Goal: Register for event/course

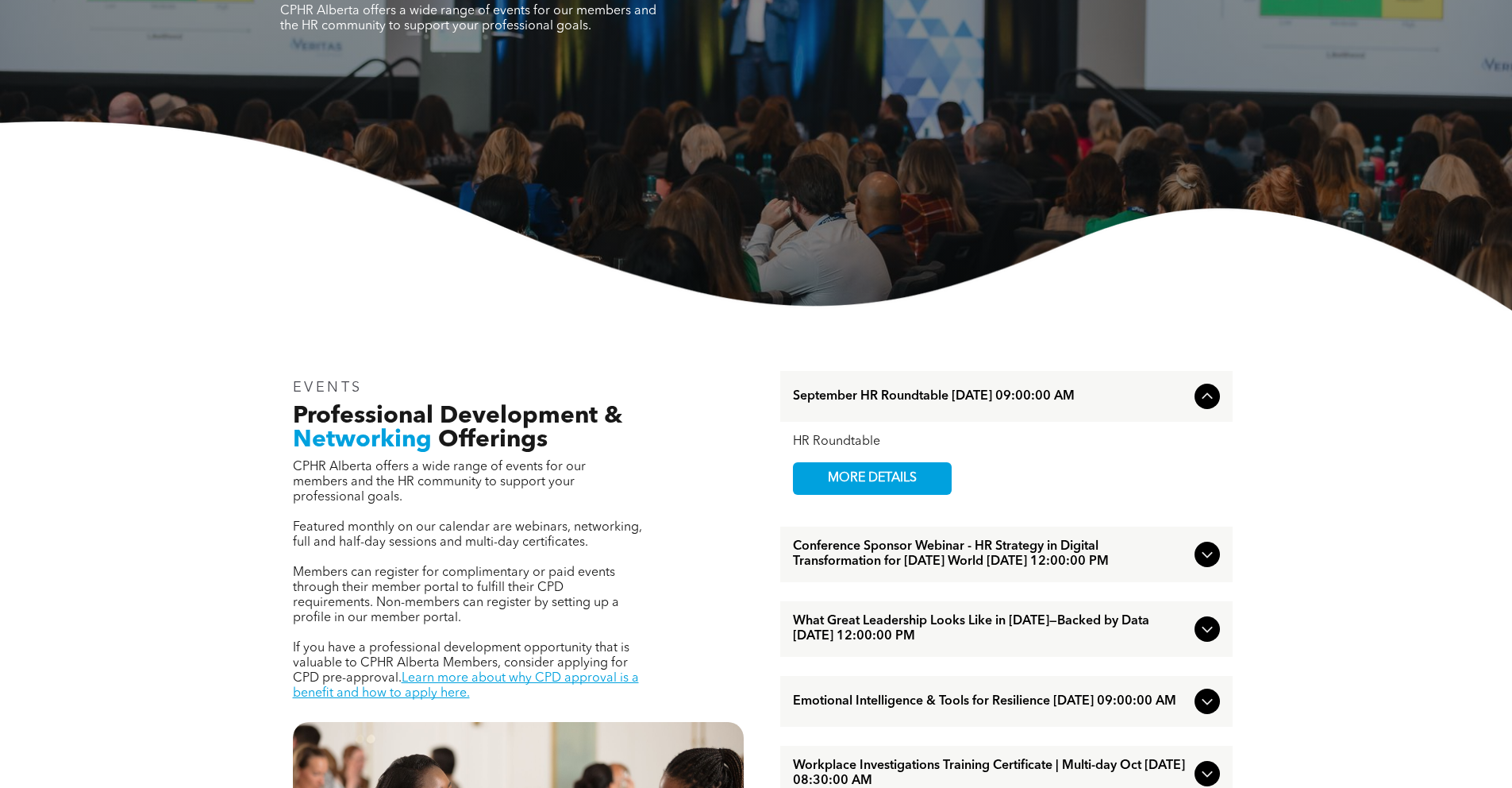
scroll to position [325, 0]
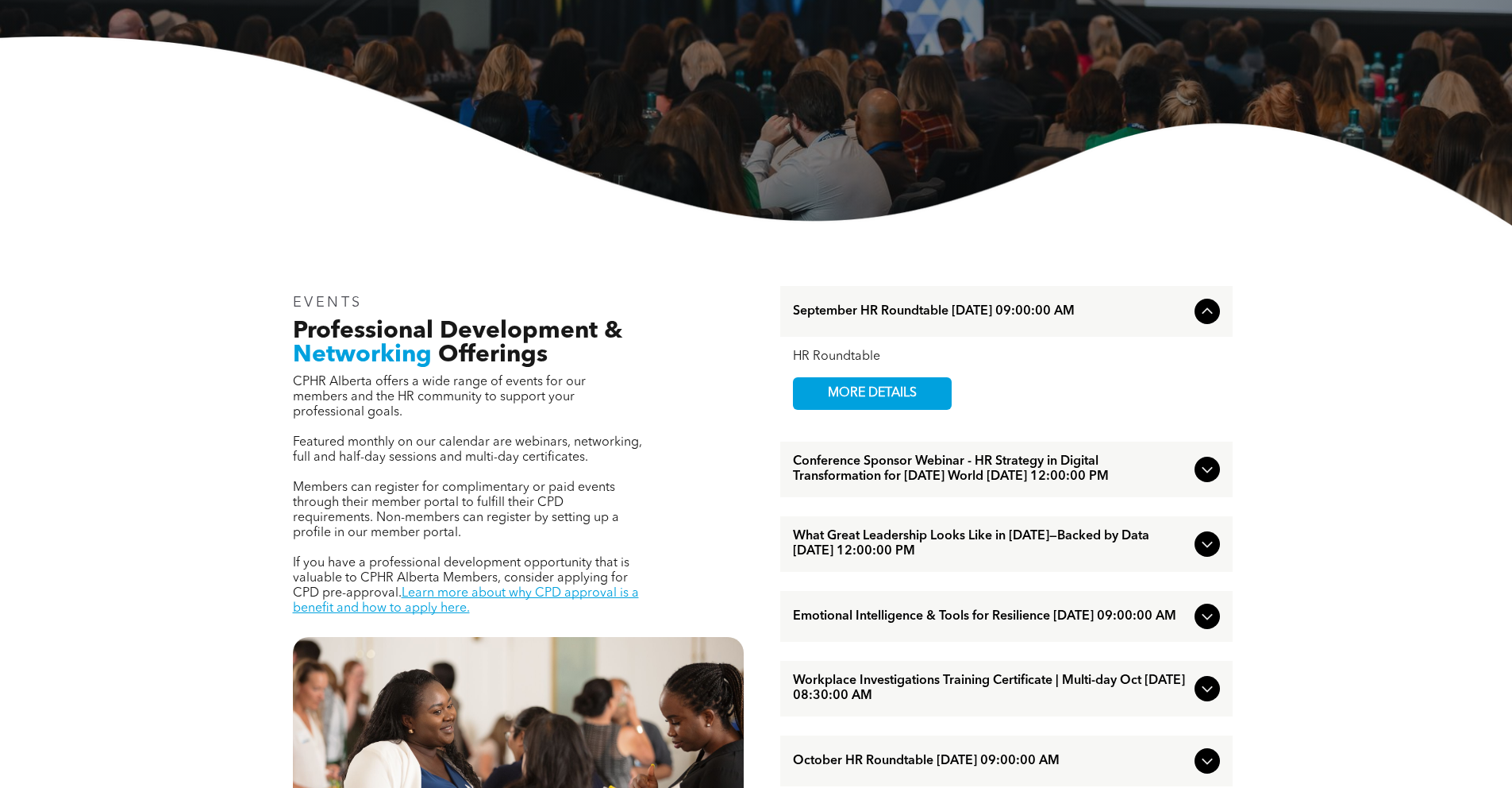
click at [916, 550] on span "What Great Leadership Looks Like in [DATE]—Backed by Data [DATE] 12:00:00 PM" at bounding box center [991, 544] width 396 height 30
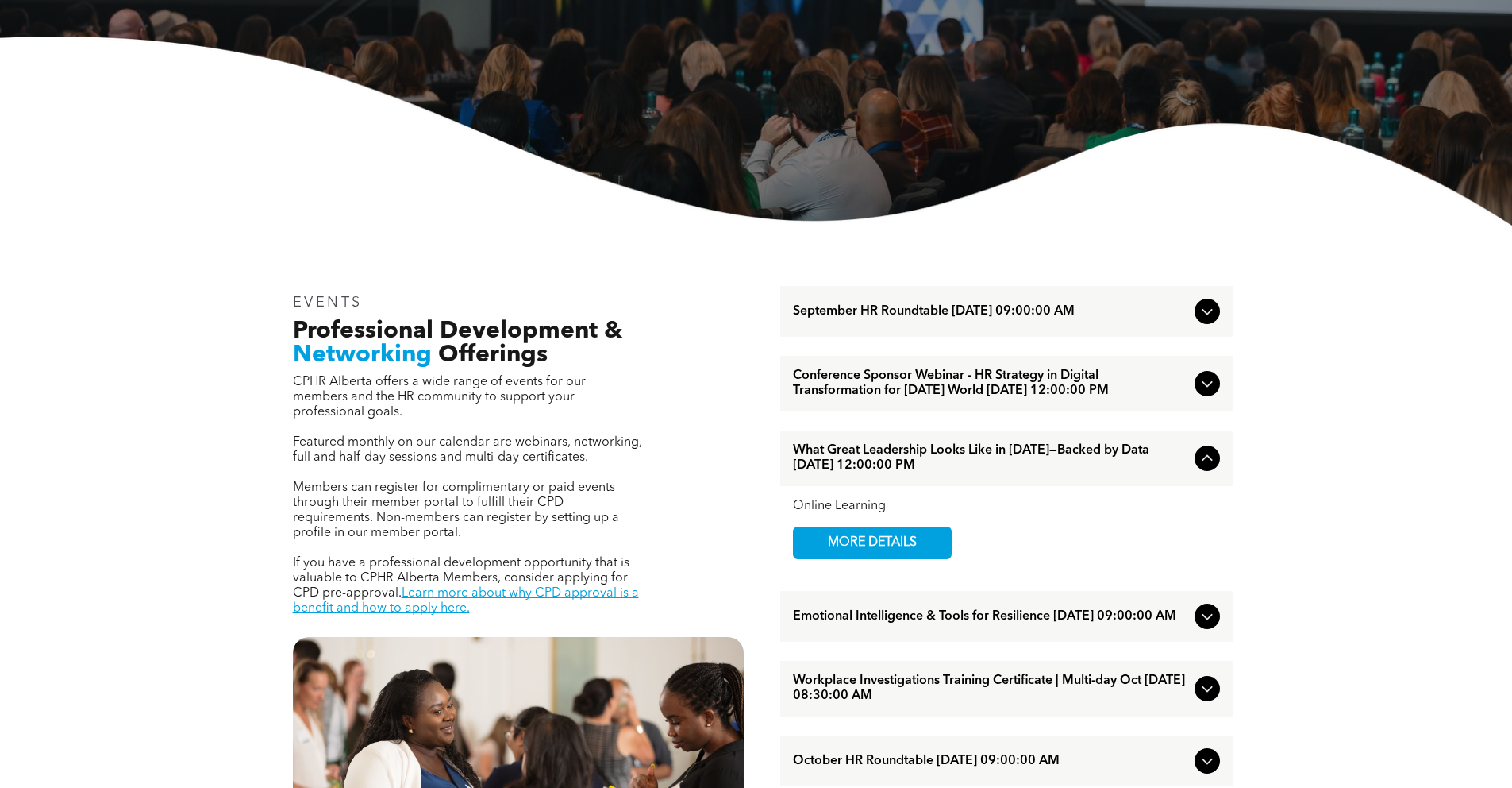
click at [1067, 463] on span "What Great Leadership Looks Like in [DATE]—Backed by Data [DATE] 12:00:00 PM" at bounding box center [991, 458] width 396 height 30
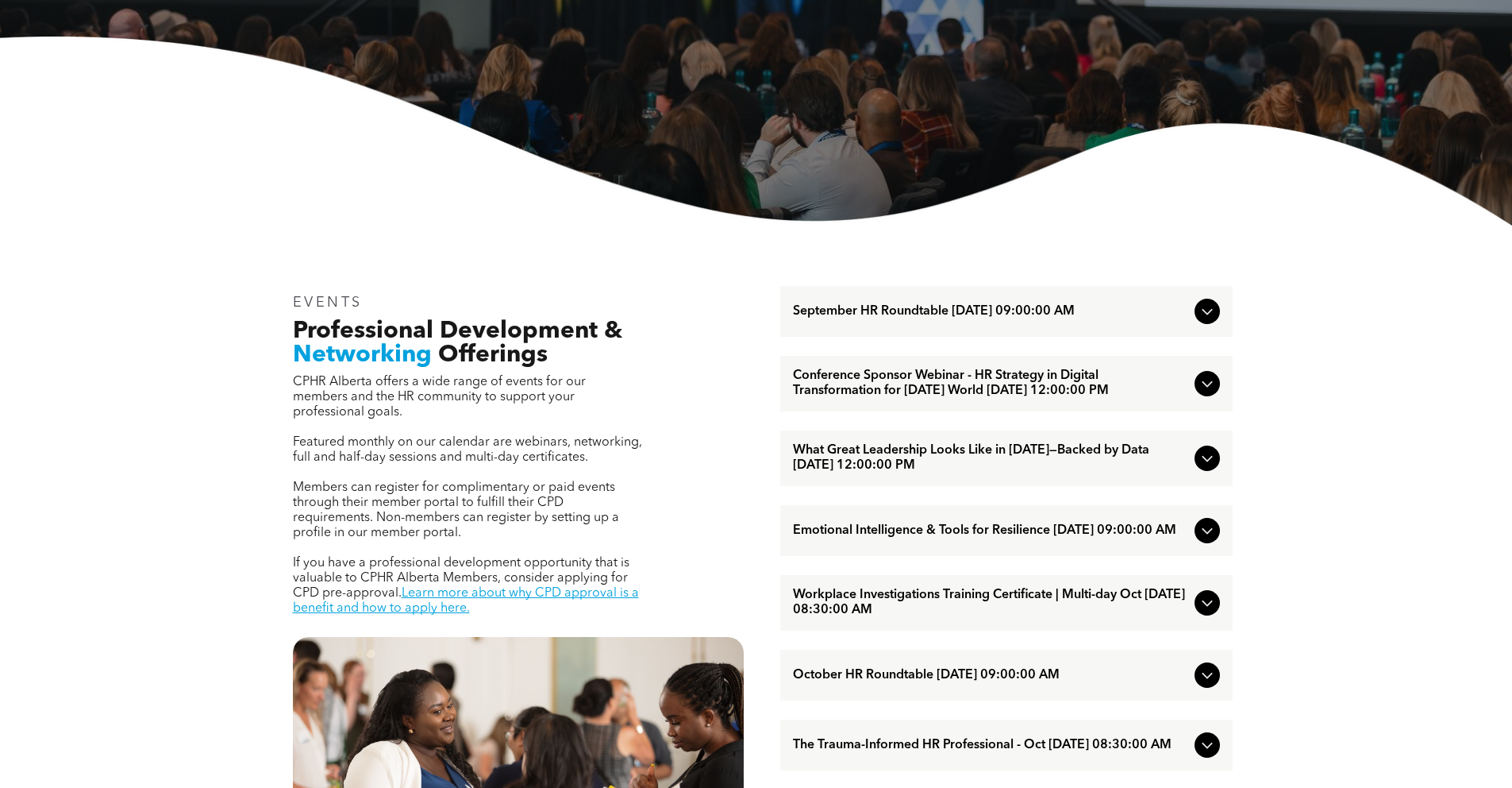
click at [1067, 463] on span "What Great Leadership Looks Like in [DATE]—Backed by Data [DATE] 12:00:00 PM" at bounding box center [991, 458] width 396 height 30
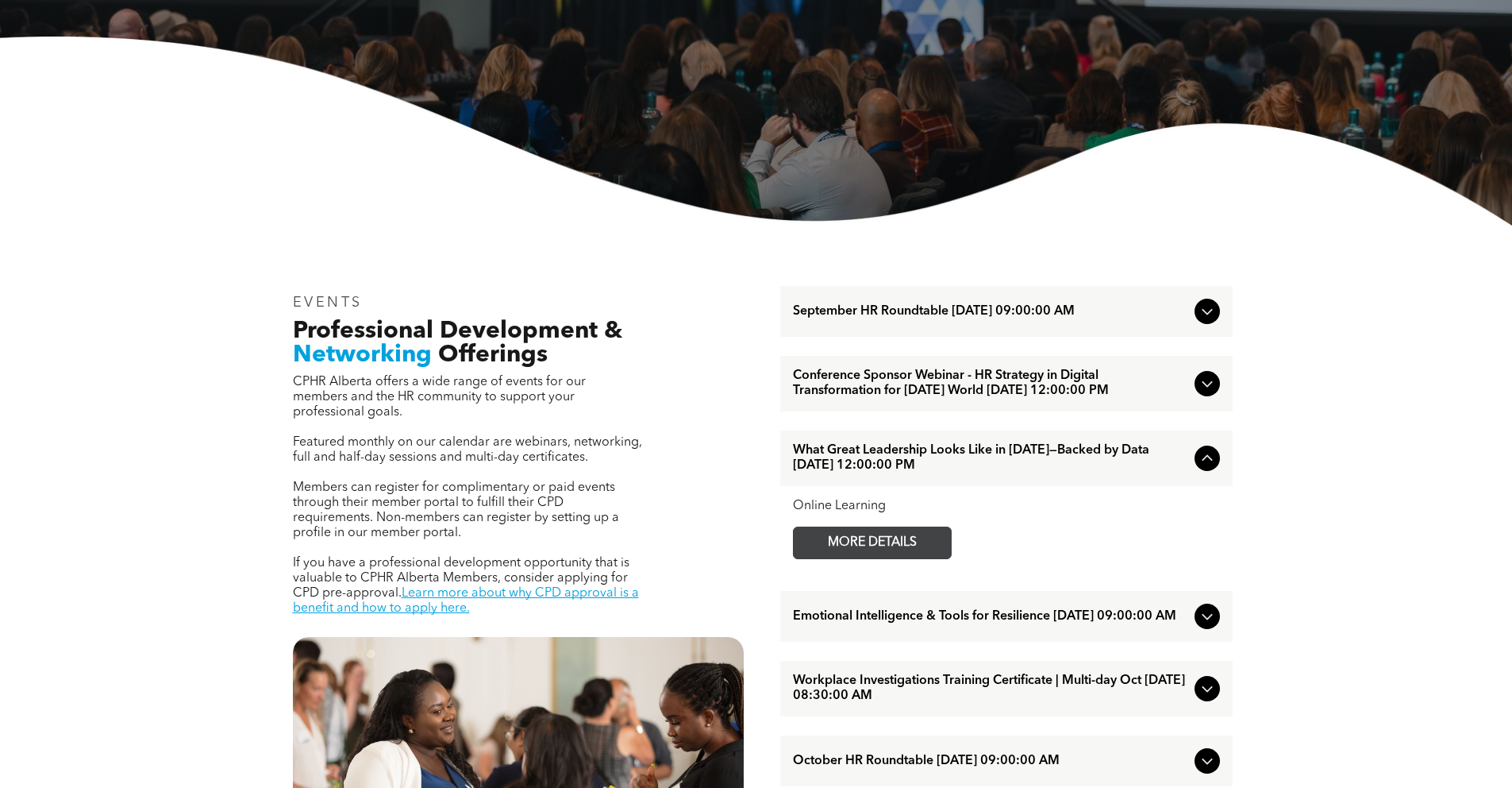
click at [875, 552] on span "MORE DETAILS" at bounding box center [872, 542] width 126 height 31
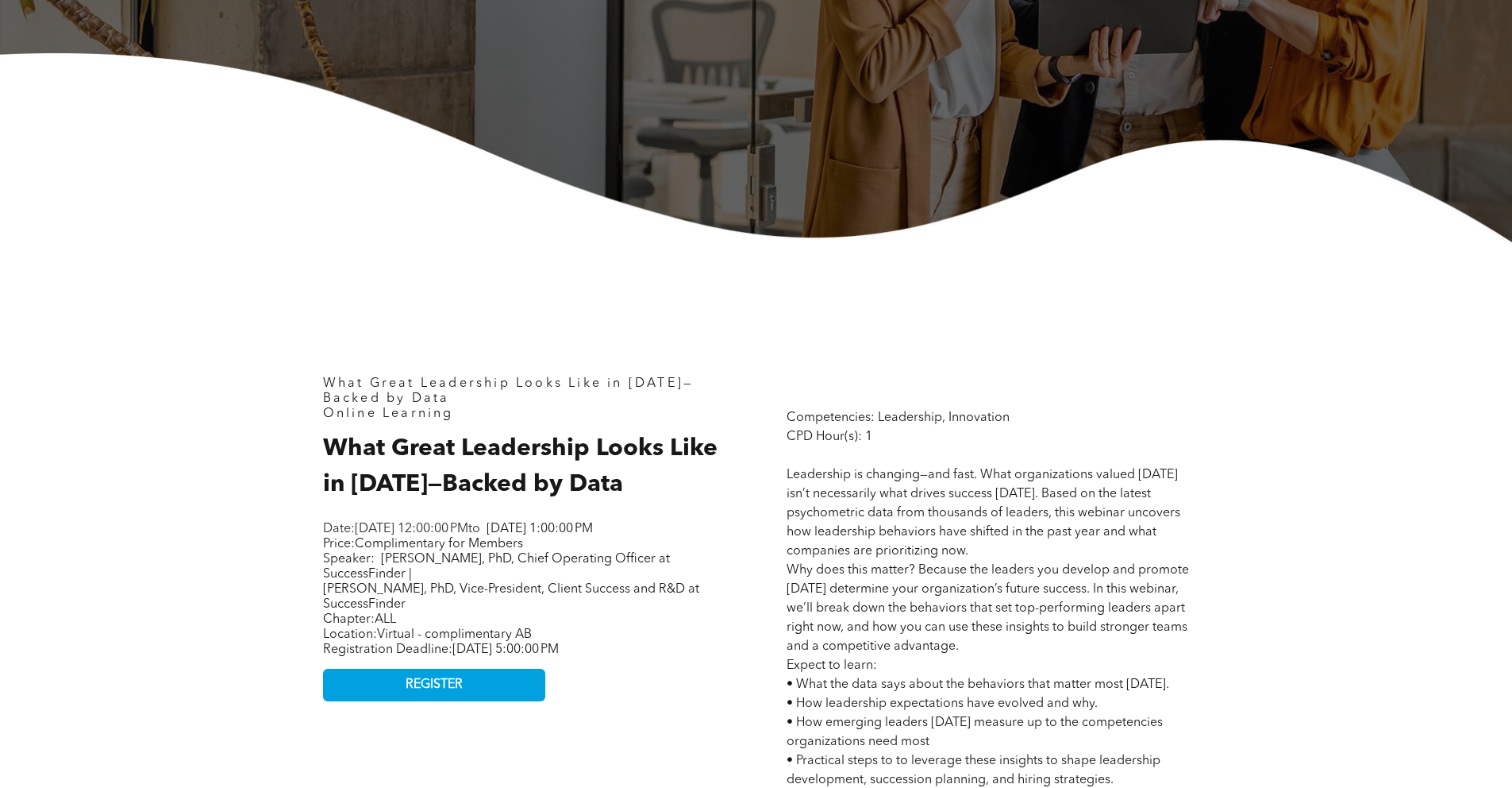
scroll to position [521, 0]
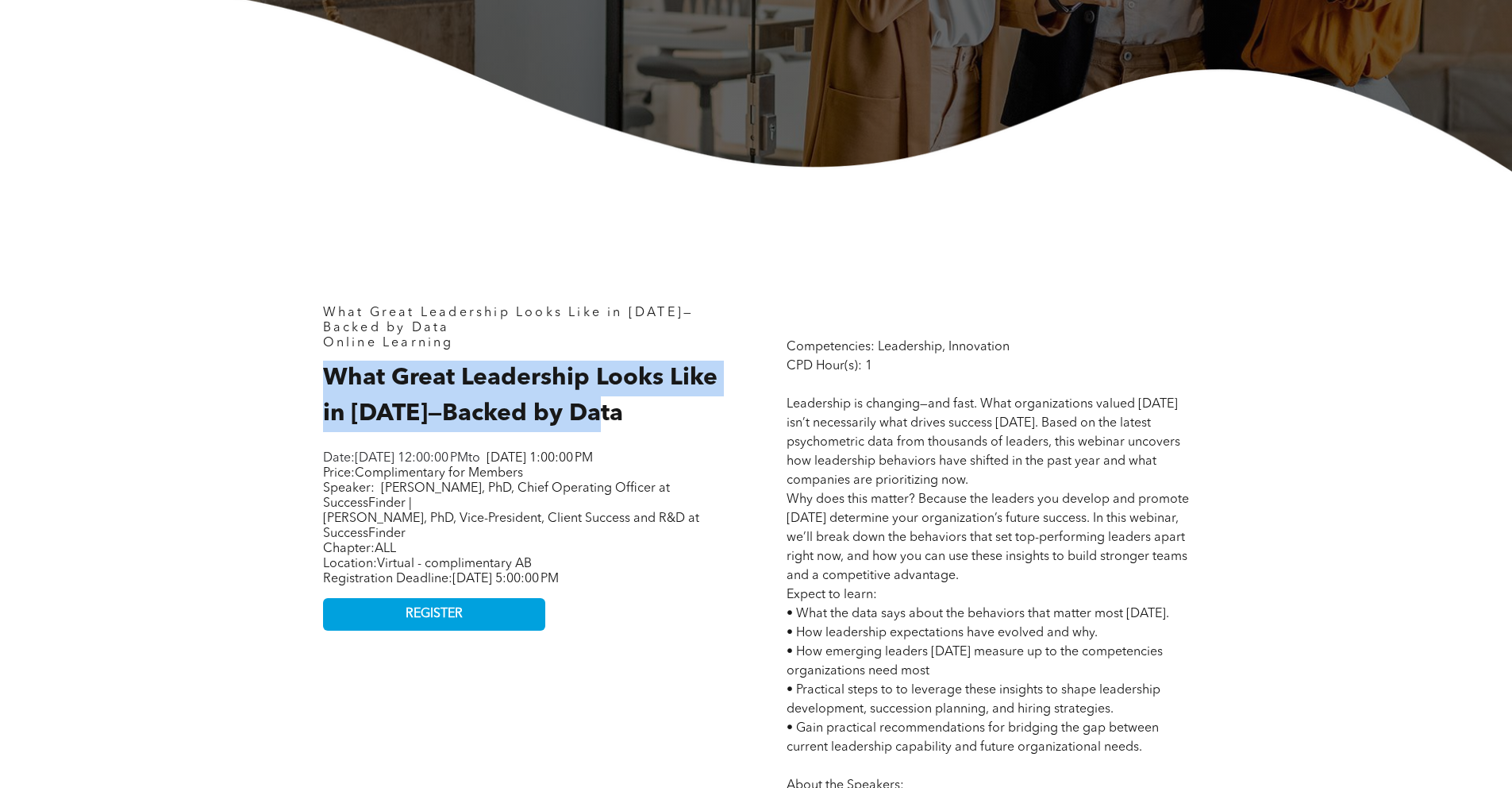
drag, startPoint x: 318, startPoint y: 376, endPoint x: 673, endPoint y: 401, distance: 355.9
click at [673, 401] on div "What Great Leadership Looks Like in [DATE]—Backed by Data Online Learning What …" at bounding box center [524, 751] width 428 height 915
copy span "What Great Leadership Looks Like in [DATE]—Backed by Data"
